Goal: Transaction & Acquisition: Subscribe to service/newsletter

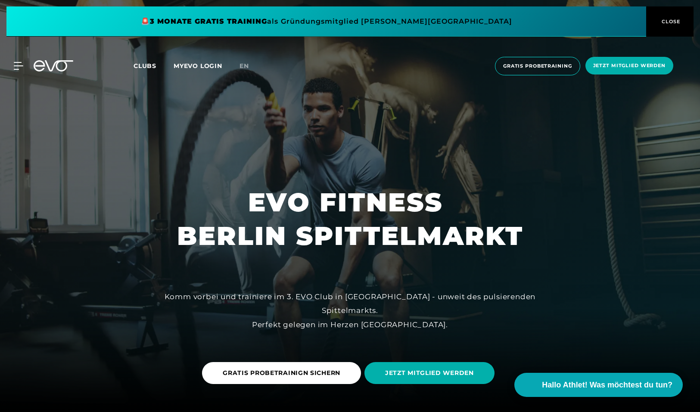
click at [138, 66] on span "Clubs" at bounding box center [145, 66] width 23 height 8
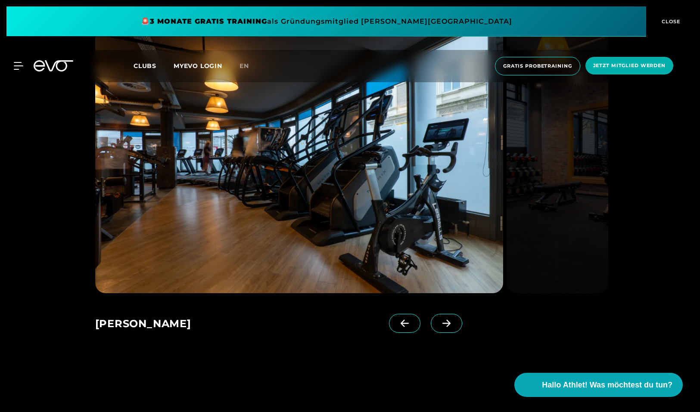
scroll to position [623, 0]
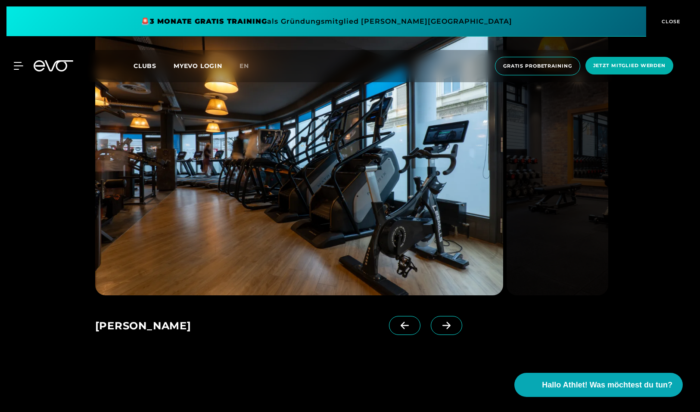
click at [451, 329] on icon at bounding box center [446, 326] width 15 height 8
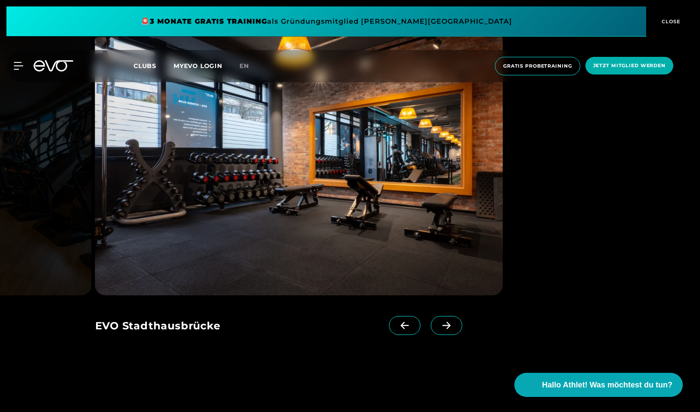
click at [442, 322] on icon at bounding box center [446, 326] width 15 height 8
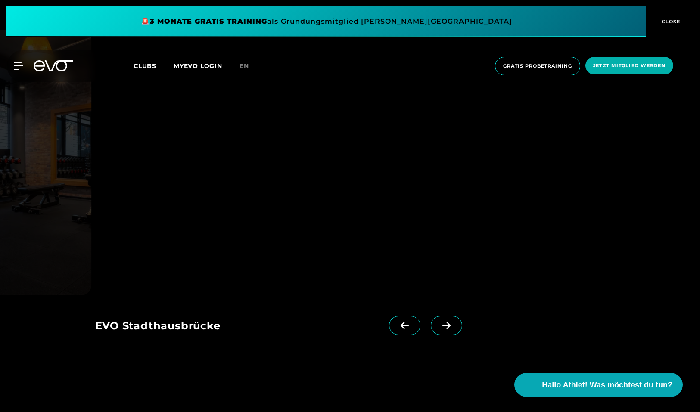
click at [442, 322] on icon at bounding box center [446, 326] width 15 height 8
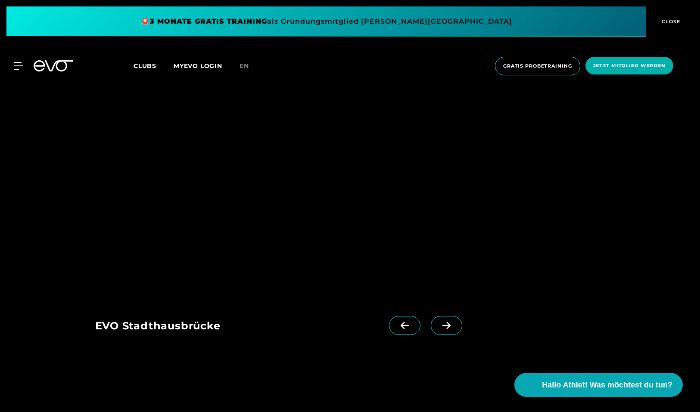
click at [447, 328] on icon at bounding box center [447, 325] width 8 height 7
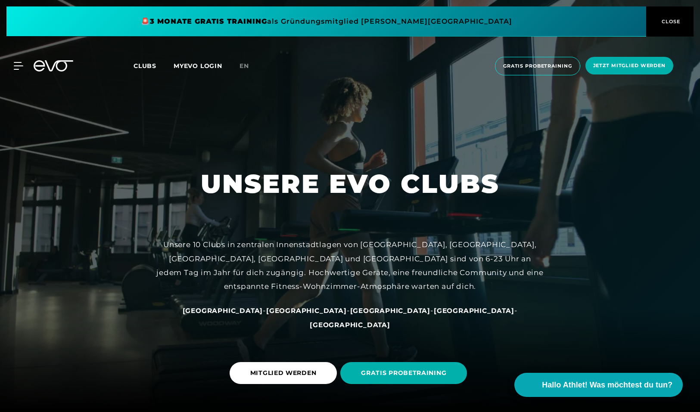
scroll to position [0, 0]
click at [531, 65] on span "Gratis Probetraining" at bounding box center [537, 65] width 69 height 7
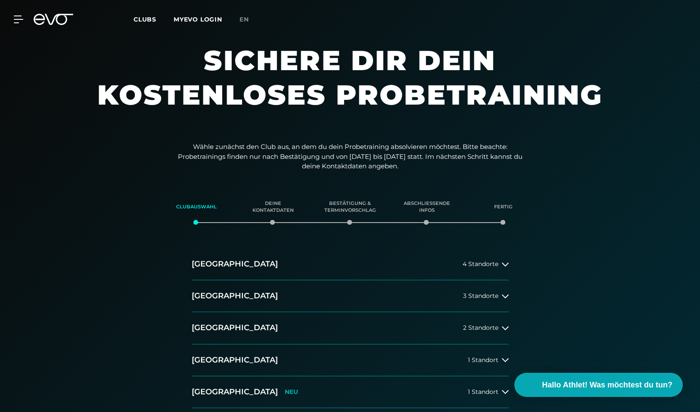
click at [146, 21] on span "Clubs" at bounding box center [145, 20] width 23 height 8
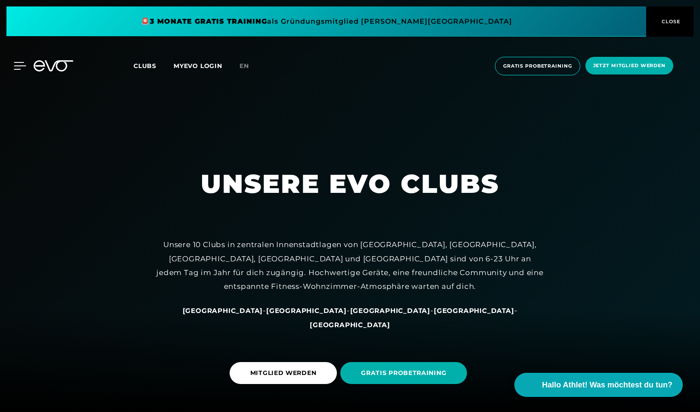
click at [18, 67] on icon at bounding box center [20, 66] width 12 height 8
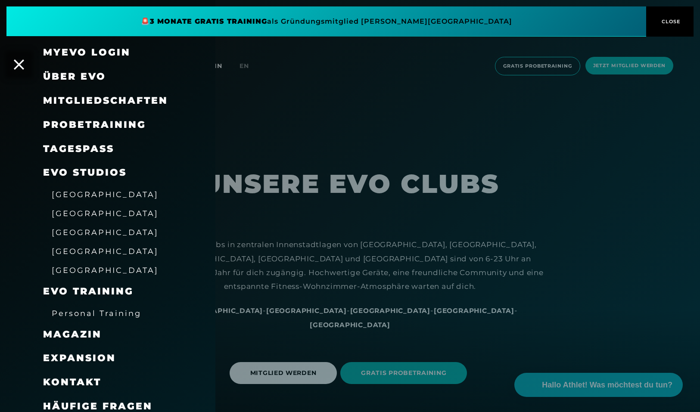
click at [92, 93] on div "Mitgliedschaften" at bounding box center [118, 101] width 151 height 24
click at [92, 96] on span "Mitgliedschaften" at bounding box center [105, 101] width 125 height 12
